Goal: Register for event/course

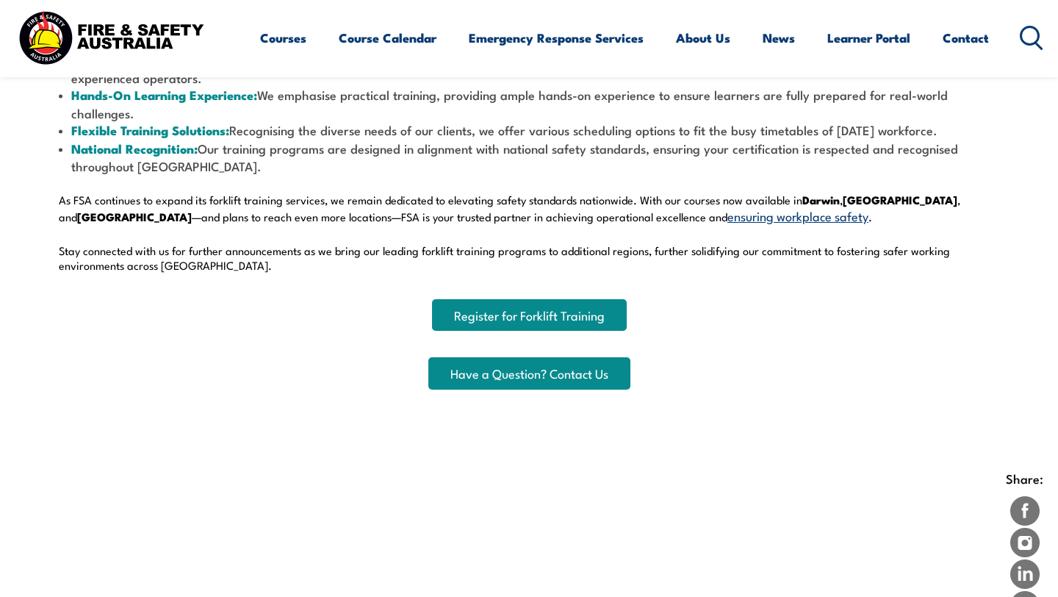
scroll to position [728, 0]
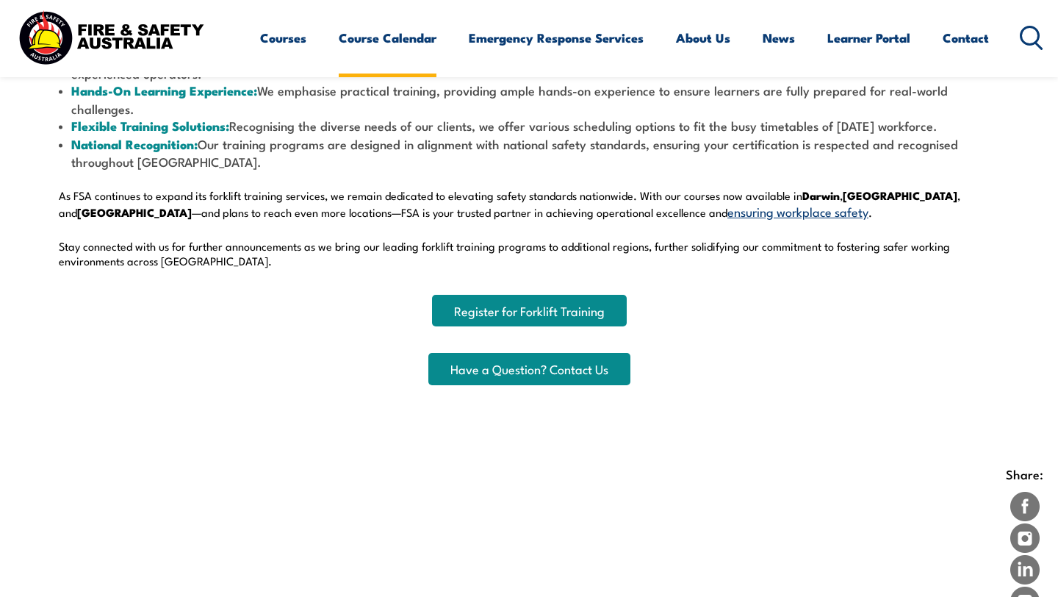
click at [406, 40] on link "Course Calendar" at bounding box center [388, 37] width 98 height 39
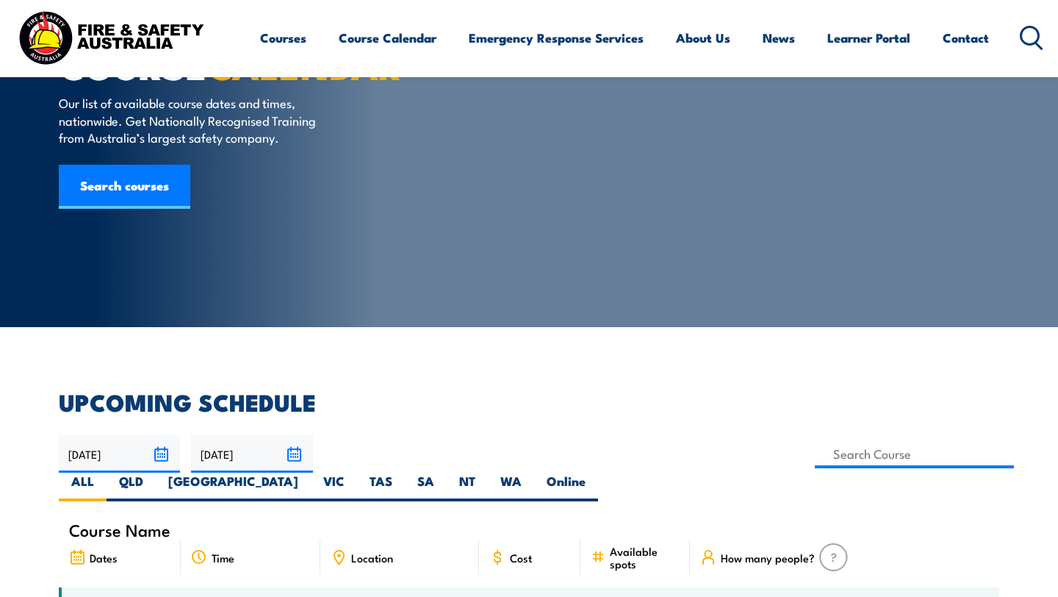
scroll to position [176, 0]
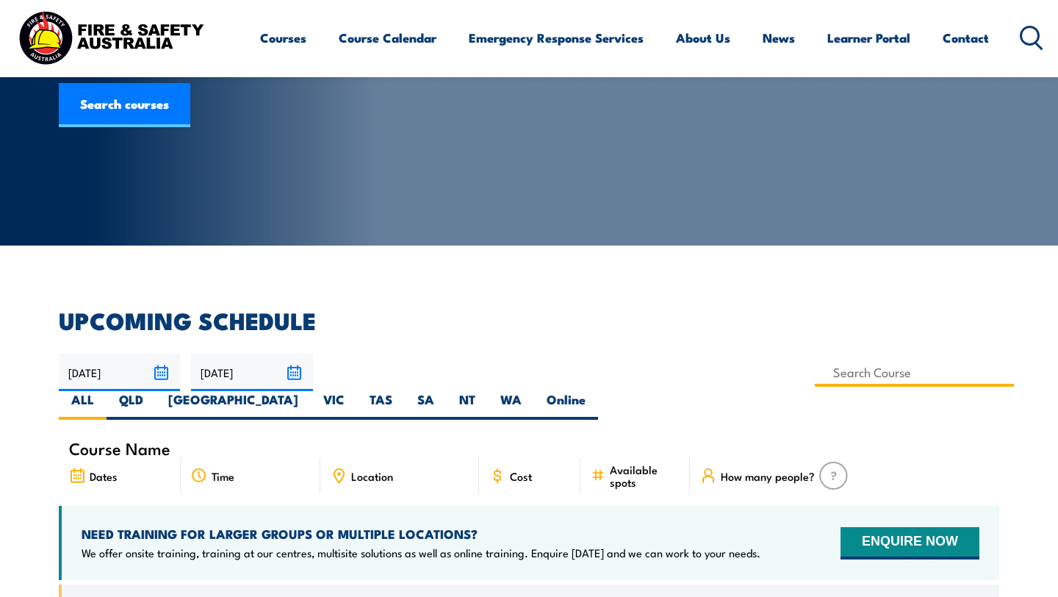
click at [815, 374] on input at bounding box center [914, 372] width 199 height 29
type input "Licence to operate a forklift truck Training"
click at [488, 391] on label "NT" at bounding box center [467, 405] width 41 height 29
click at [485, 391] on input "NT" at bounding box center [481, 396] width 10 height 10
radio input "true"
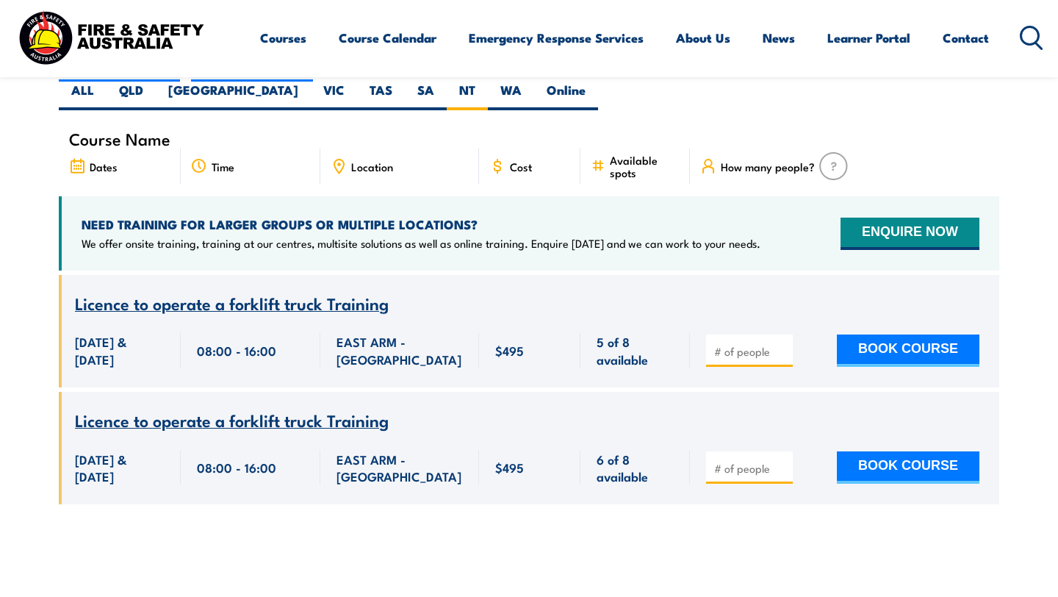
click at [349, 408] on span "Licence to operate a forklift truck Training" at bounding box center [232, 419] width 314 height 25
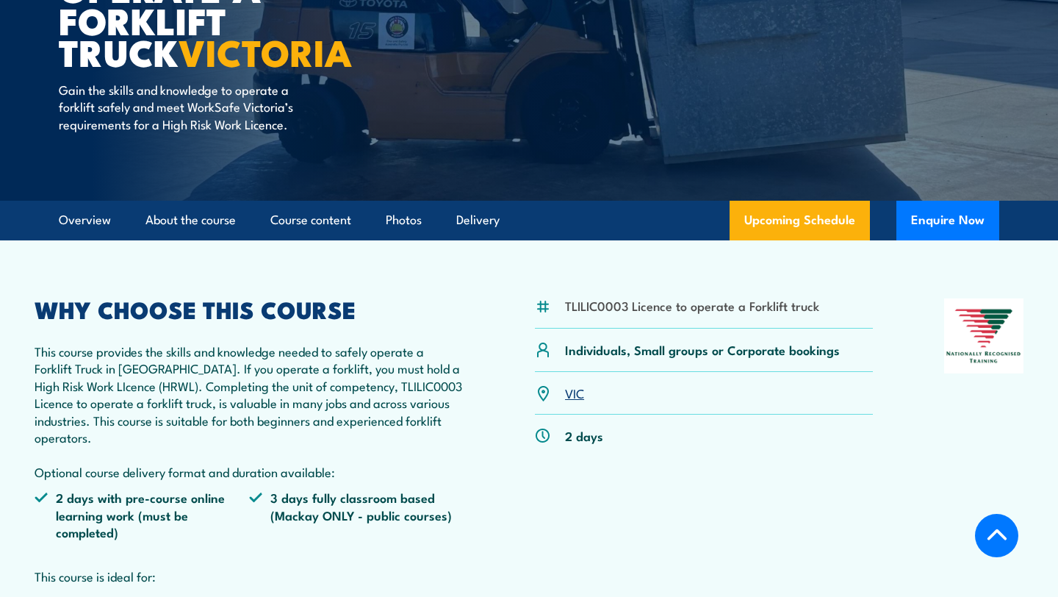
scroll to position [229, 0]
